Goal: Task Accomplishment & Management: Use online tool/utility

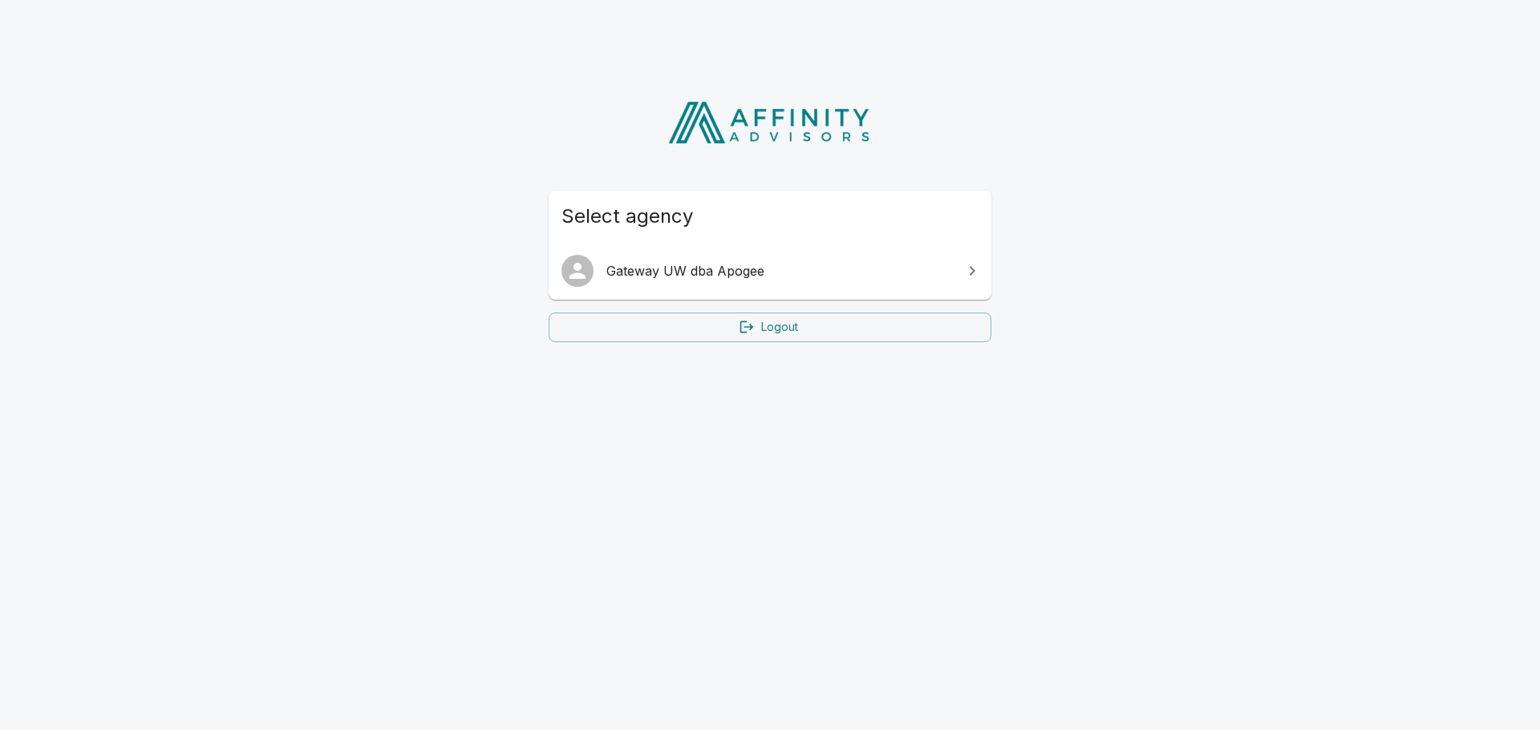
click at [696, 267] on span "Gateway UW dba Apogee" at bounding box center [779, 270] width 346 height 19
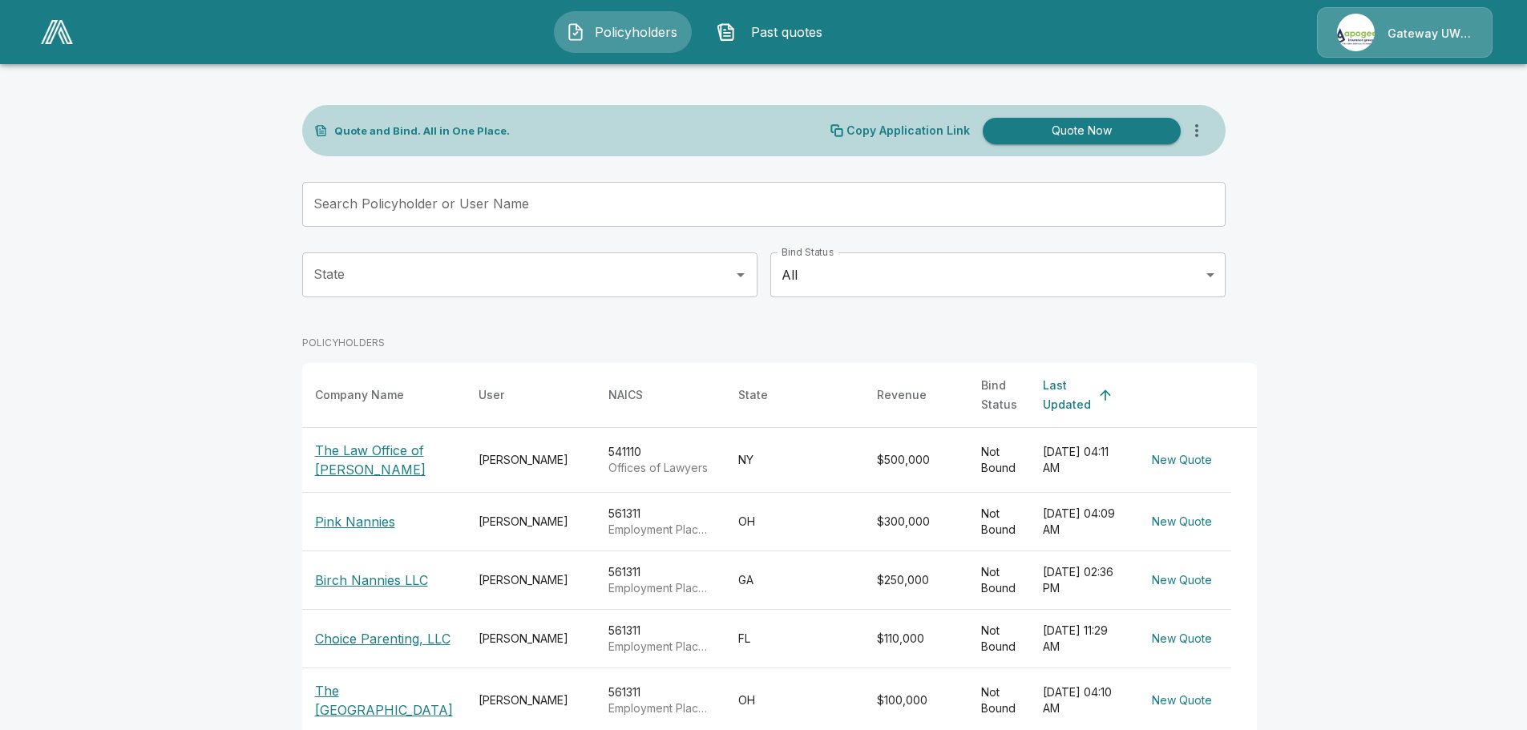
click at [337, 640] on p "Choice Parenting, LLC" at bounding box center [383, 638] width 136 height 19
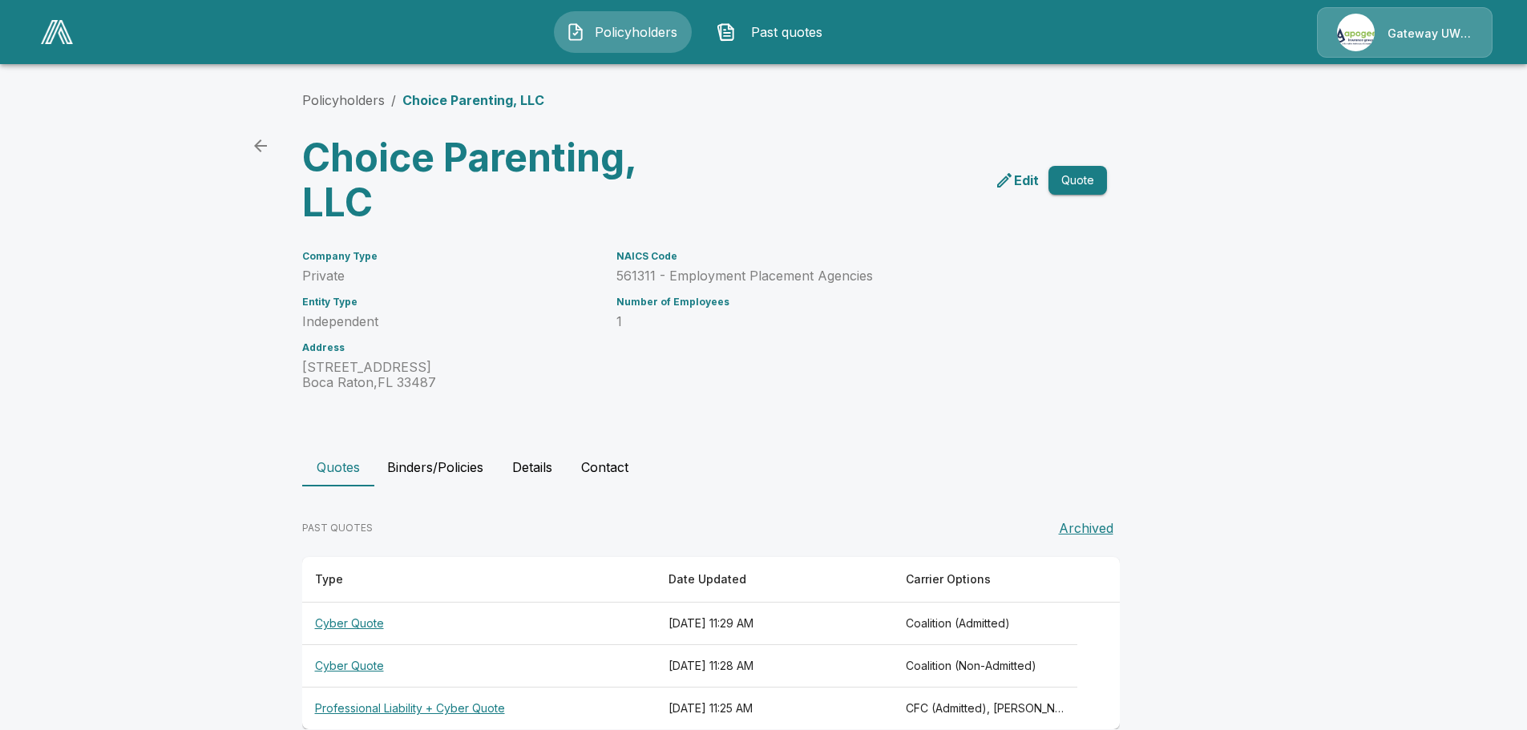
scroll to position [30, 0]
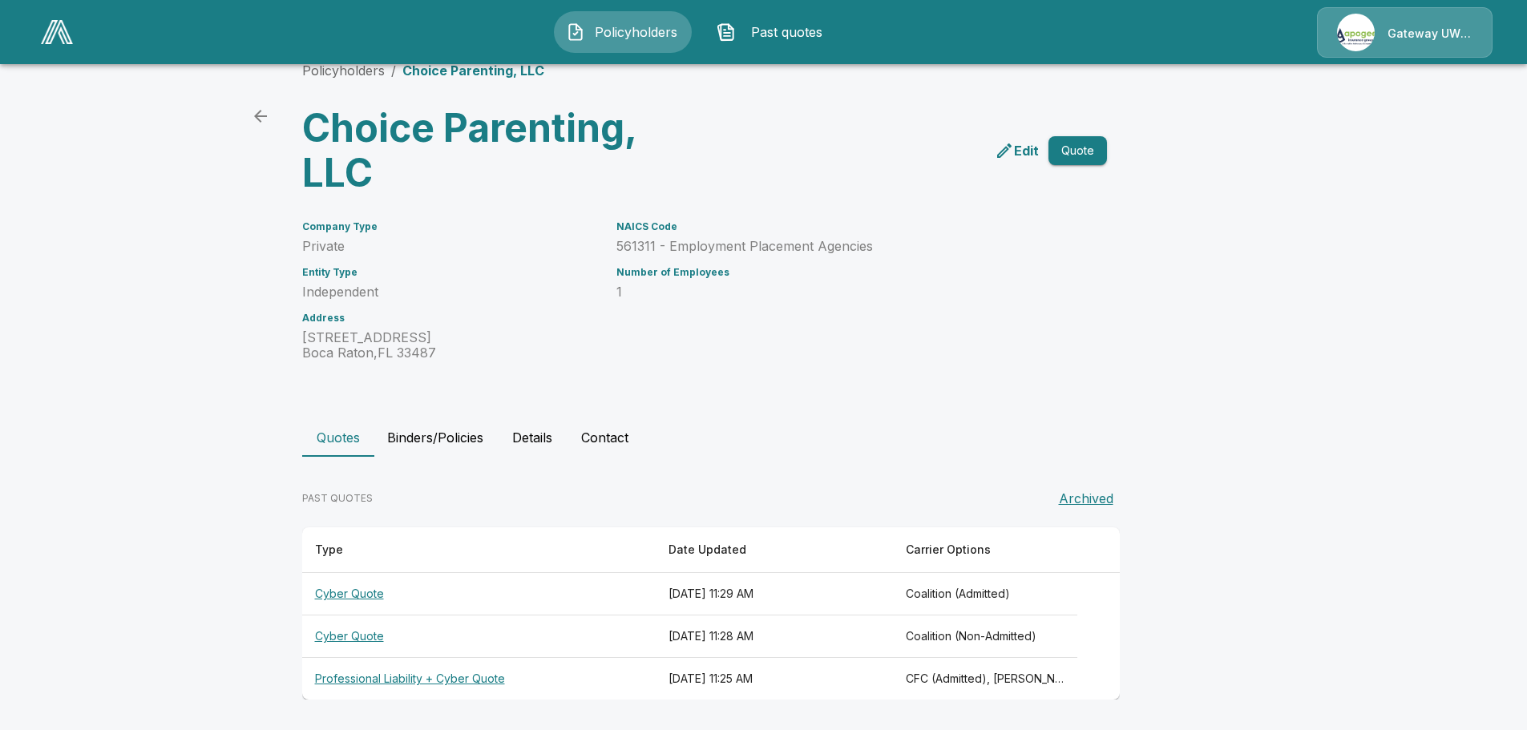
click at [364, 641] on th "Cyber Quote" at bounding box center [479, 637] width 354 height 42
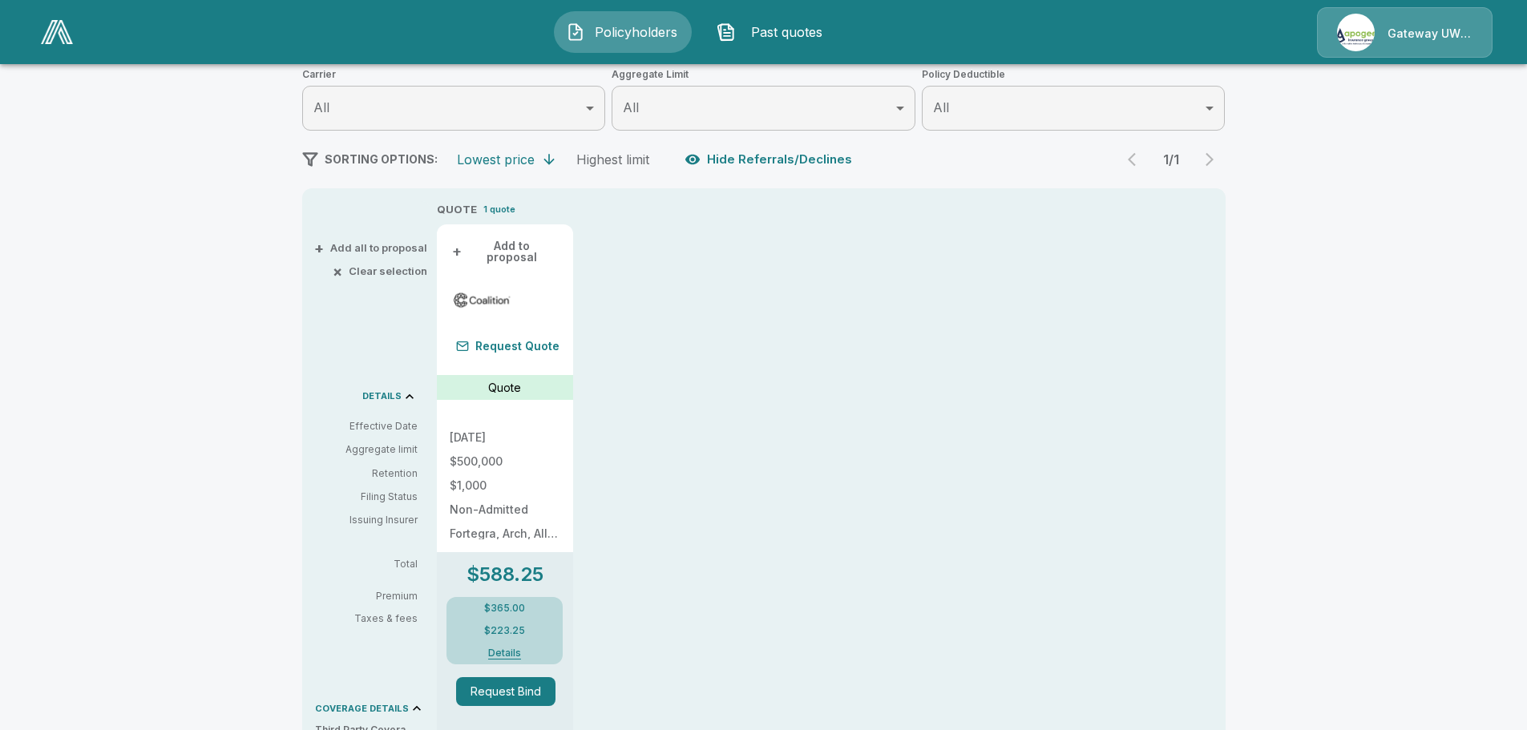
scroll to position [110, 0]
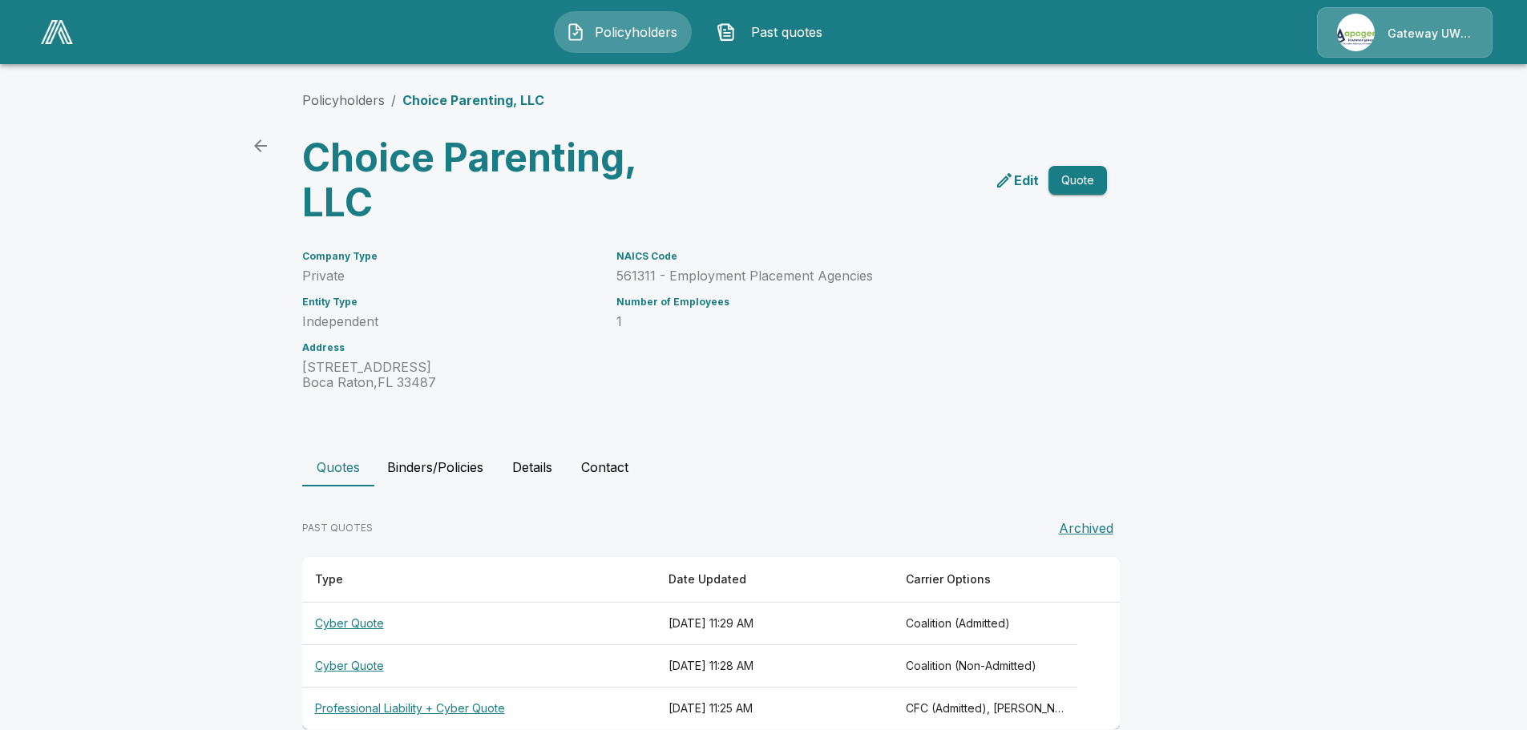
click at [374, 623] on th "Cyber Quote" at bounding box center [479, 624] width 354 height 42
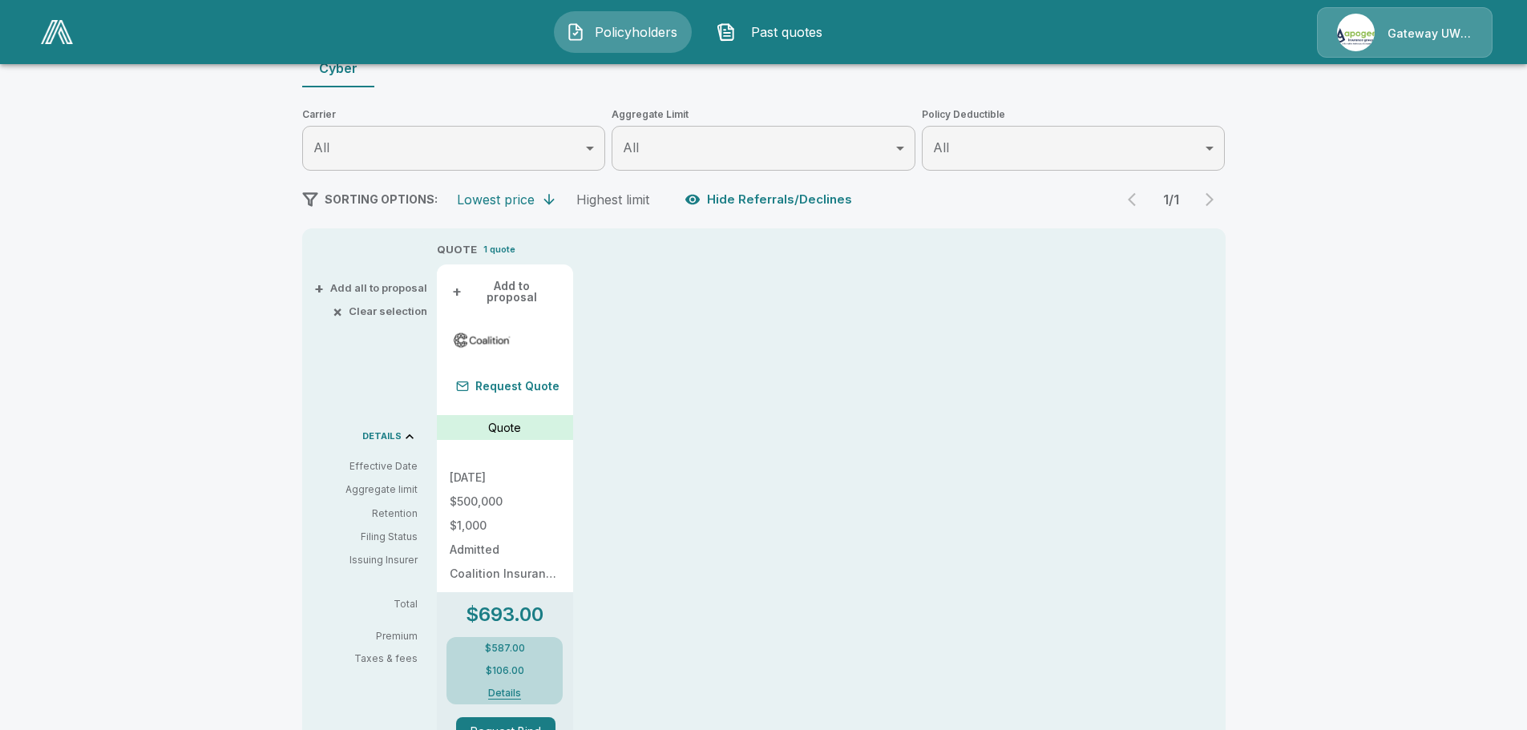
scroll to position [401, 0]
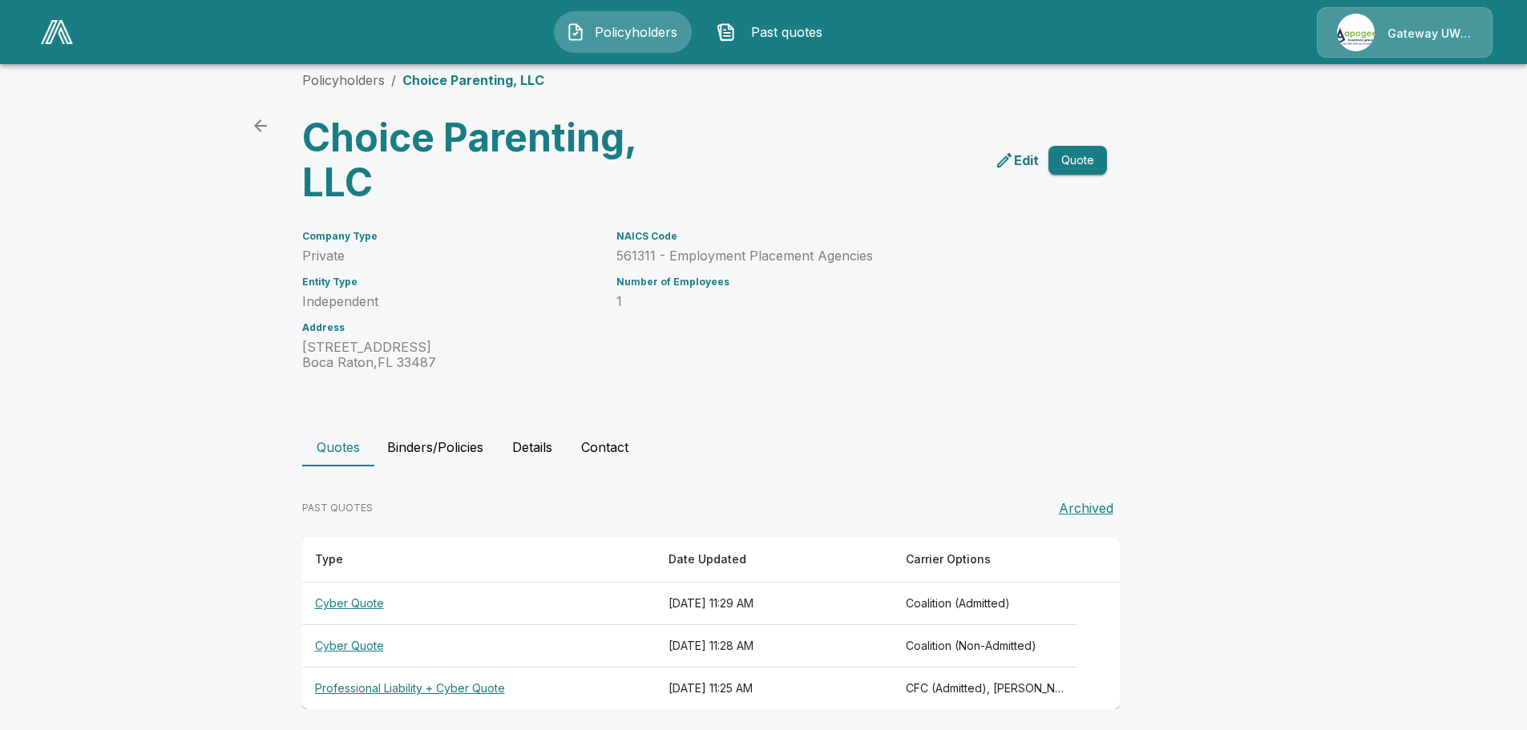
scroll to position [30, 0]
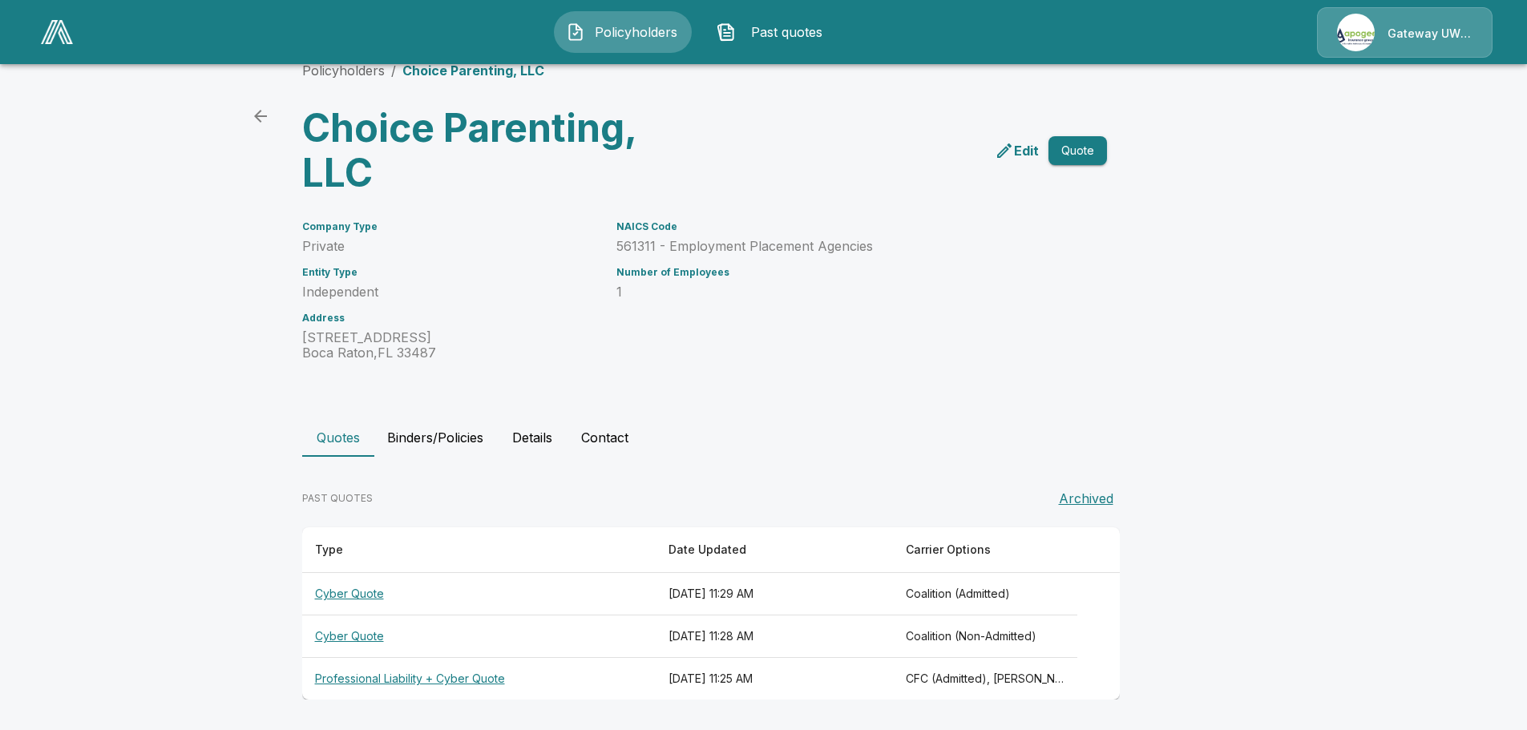
click at [438, 683] on th "Professional Liability + Cyber Quote" at bounding box center [479, 679] width 354 height 42
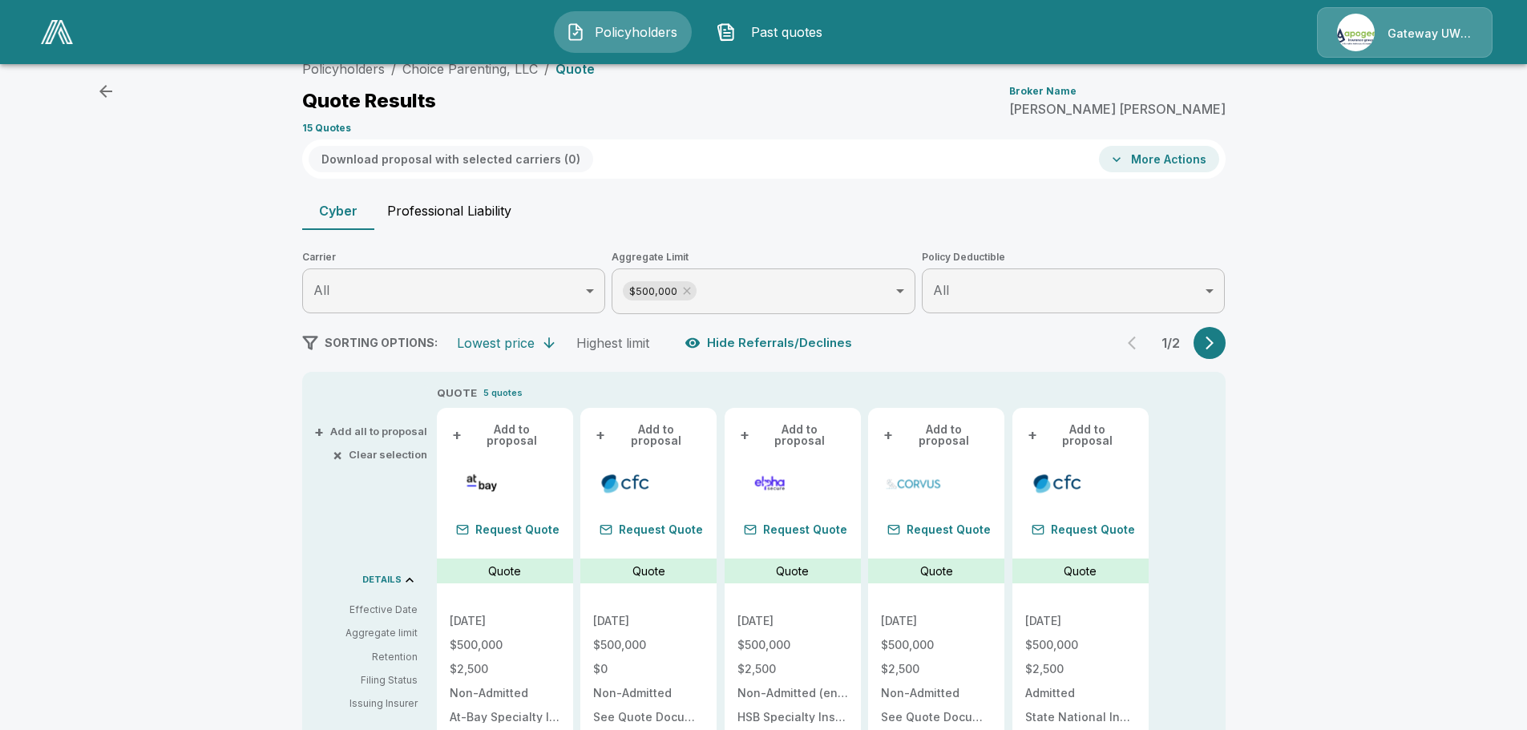
click at [481, 213] on button "Professional Liability" at bounding box center [449, 211] width 150 height 38
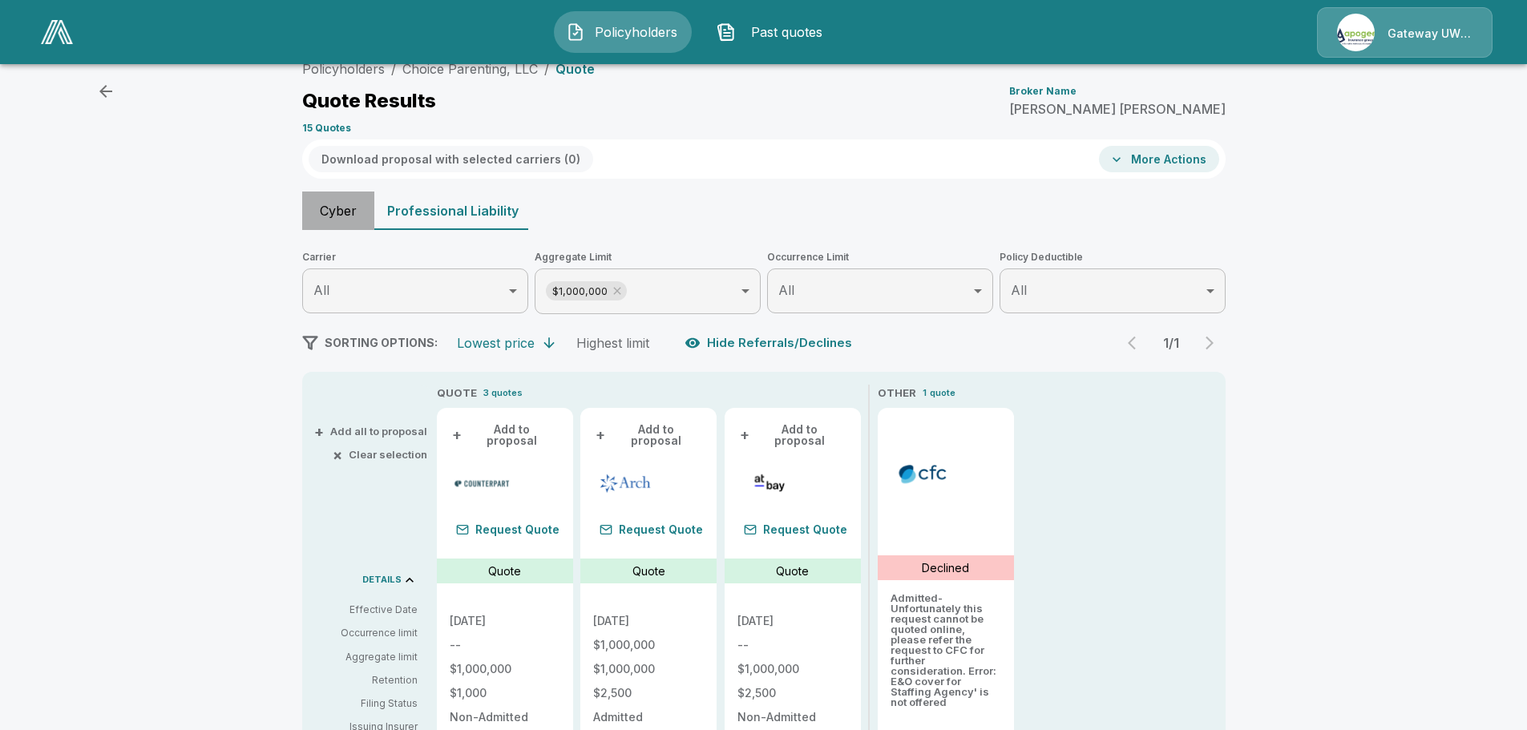
click at [353, 216] on button "Cyber" at bounding box center [338, 211] width 72 height 38
type input "******"
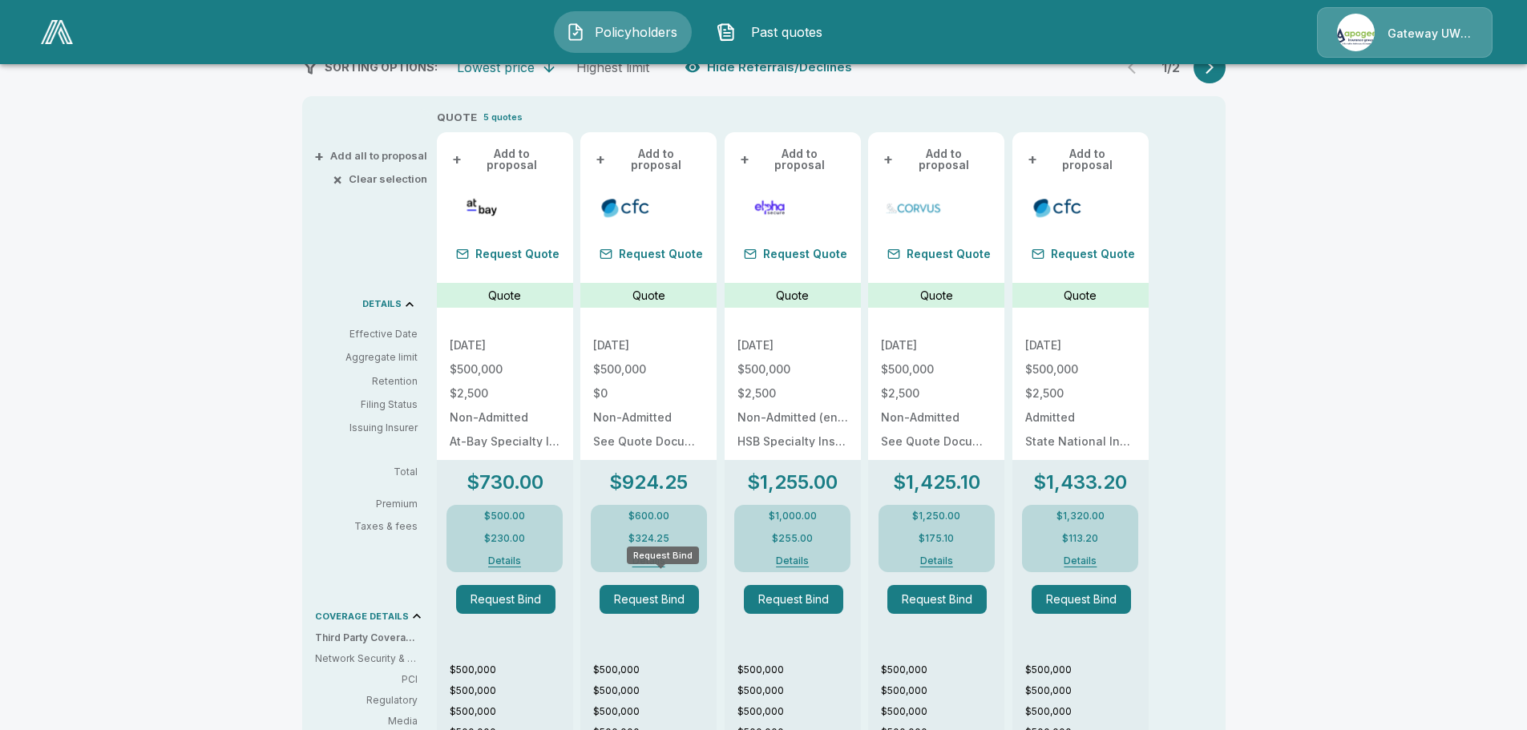
scroll to position [270, 0]
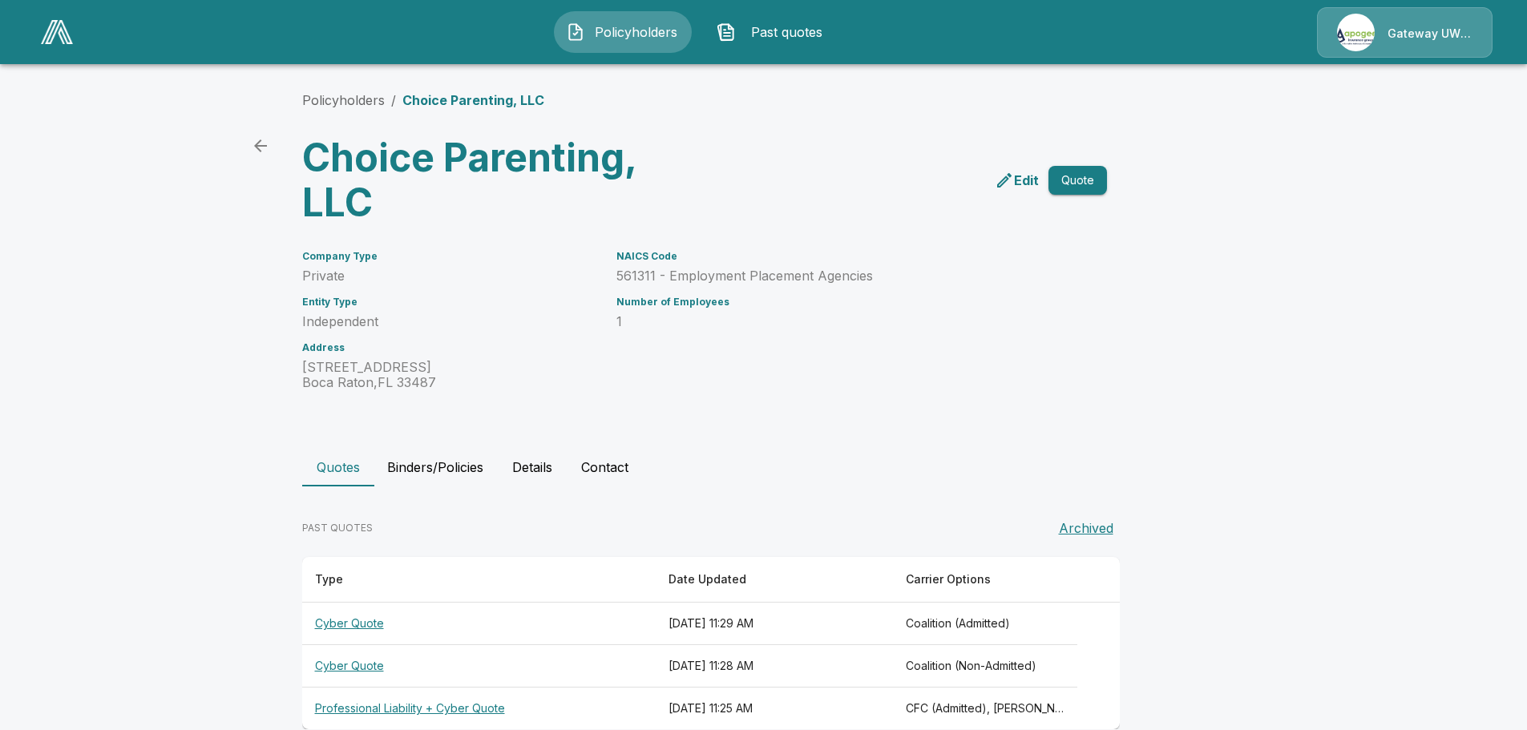
click at [366, 620] on th "Cyber Quote" at bounding box center [479, 624] width 354 height 42
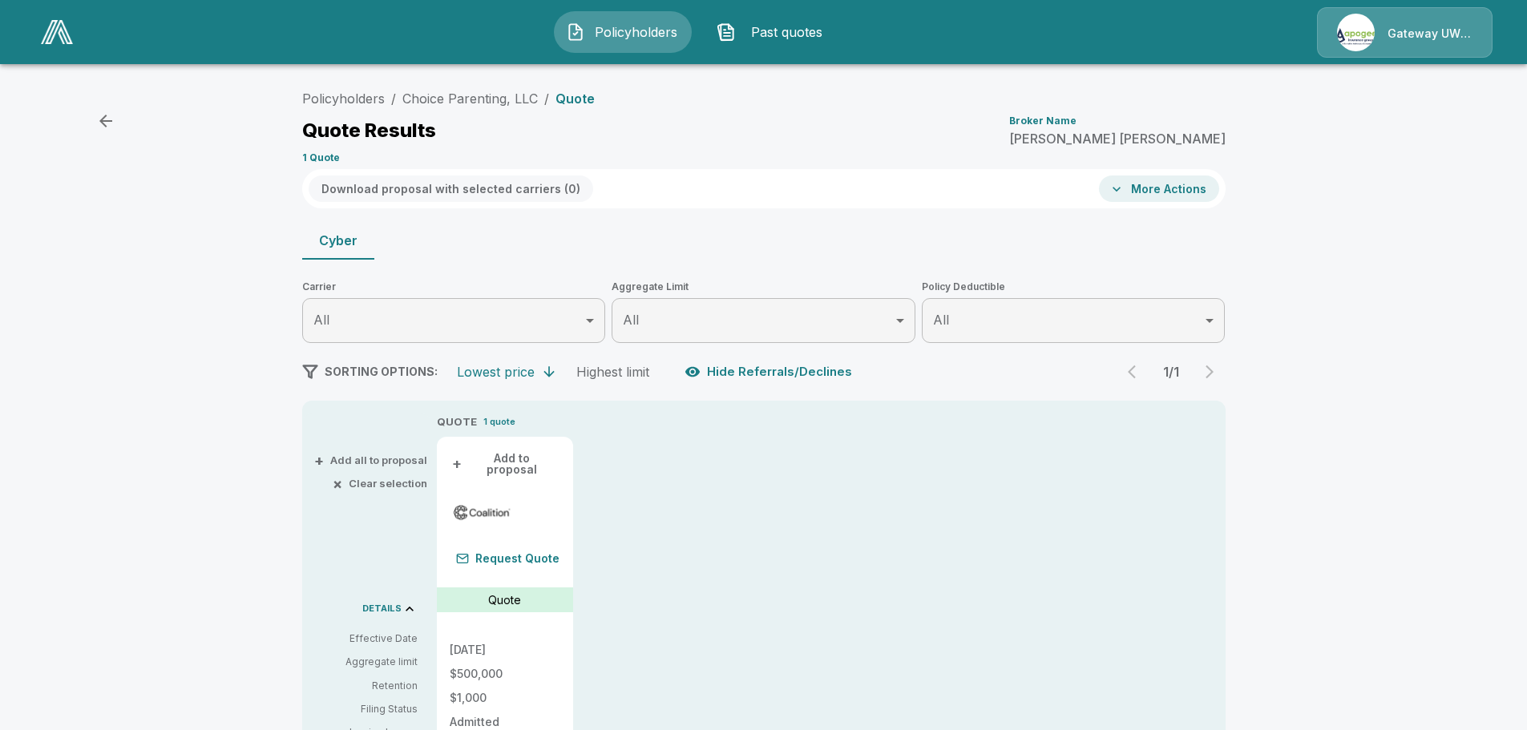
scroll to position [321, 0]
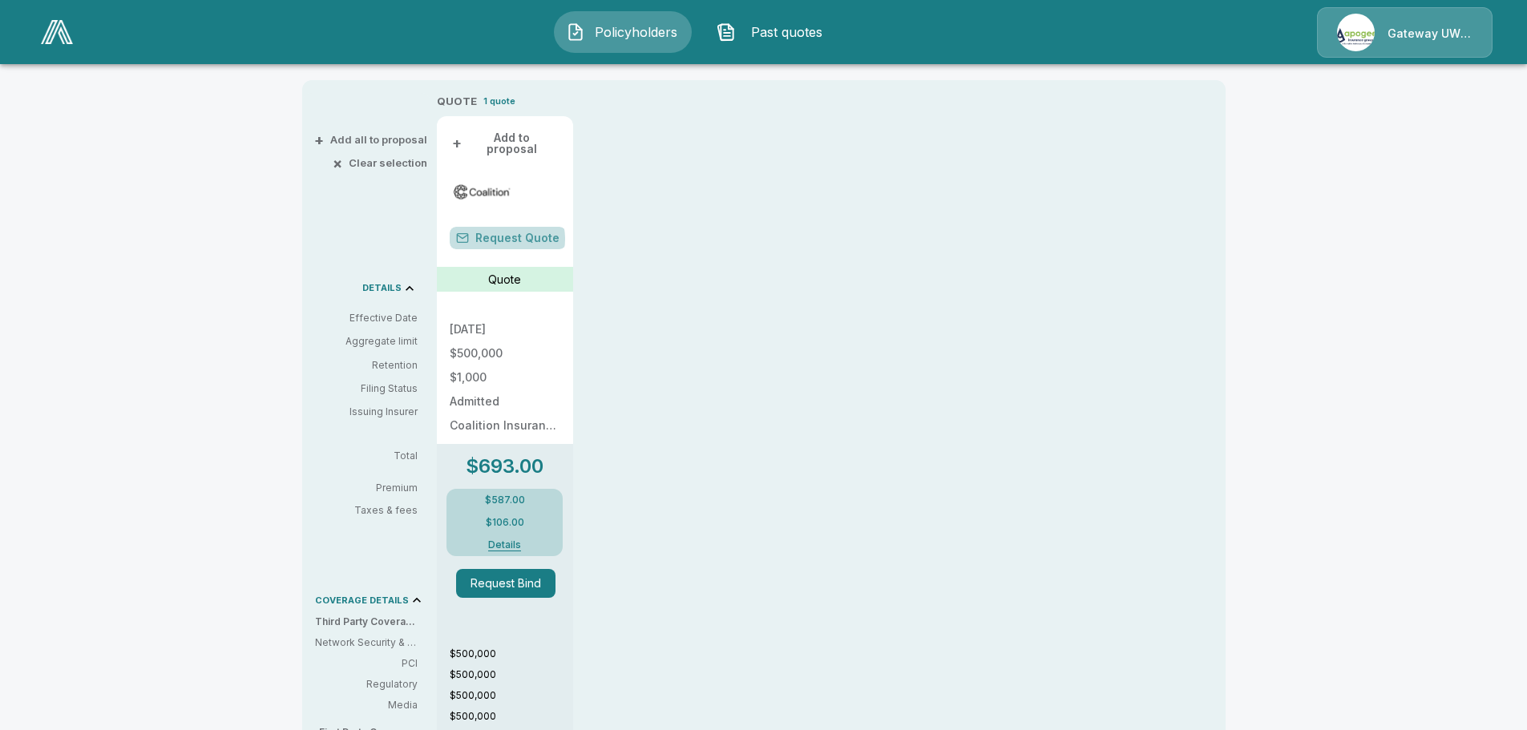
click at [512, 229] on button "Request Quote" at bounding box center [508, 238] width 116 height 22
